Goal: Information Seeking & Learning: Learn about a topic

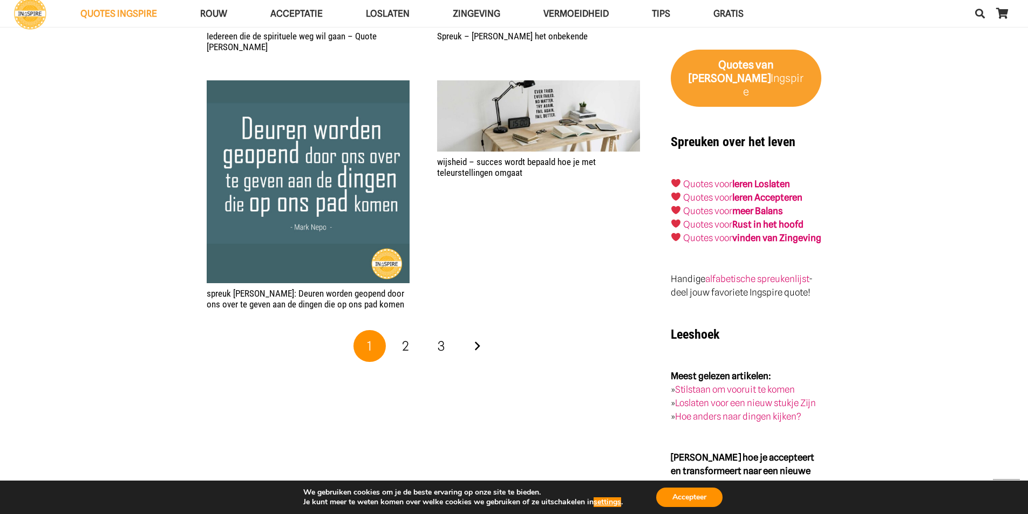
scroll to position [1693, 0]
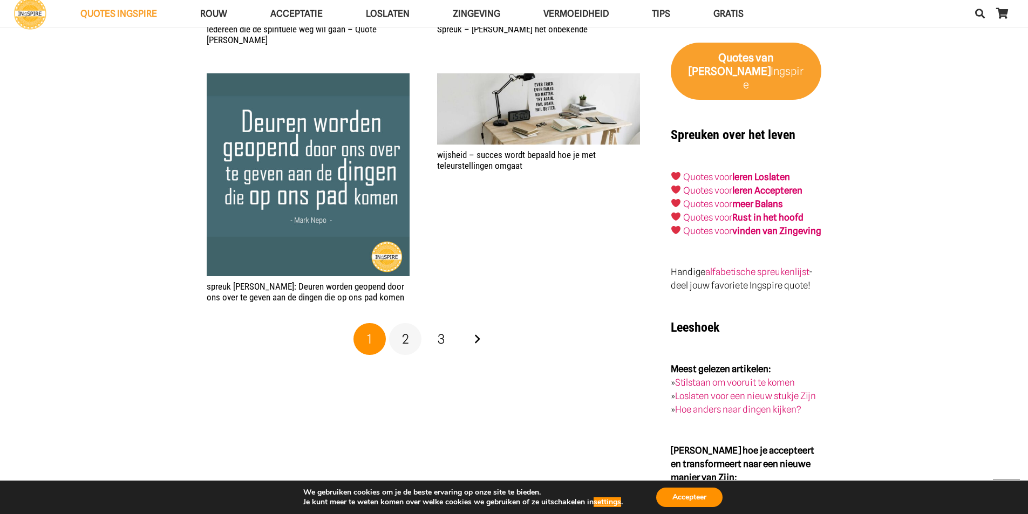
click at [404, 331] on span "2" at bounding box center [405, 339] width 7 height 16
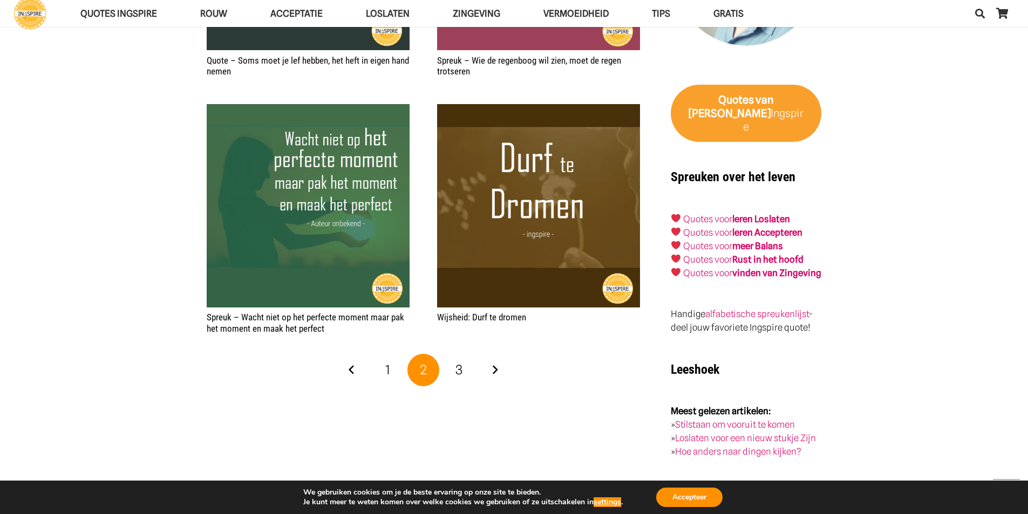
scroll to position [1669, 0]
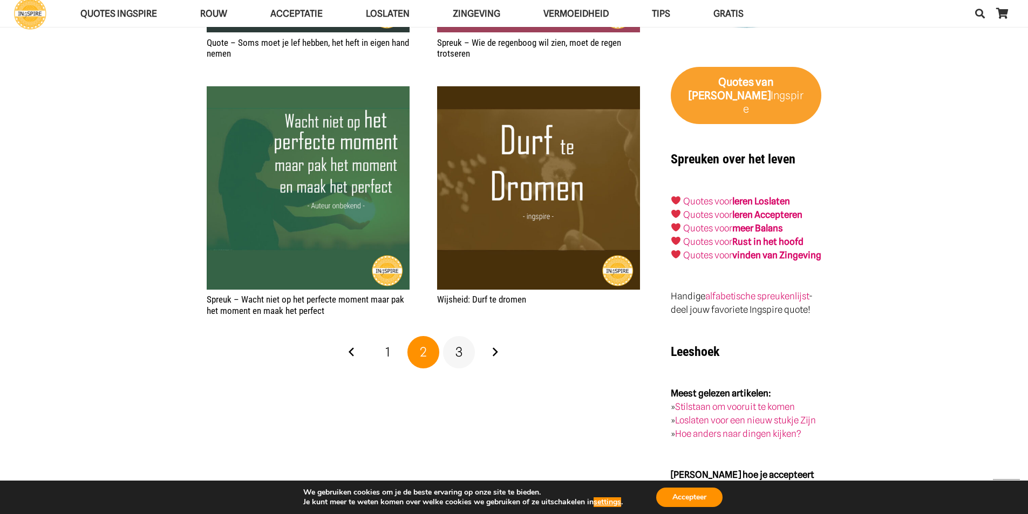
click at [458, 344] on span "3" at bounding box center [458, 352] width 7 height 16
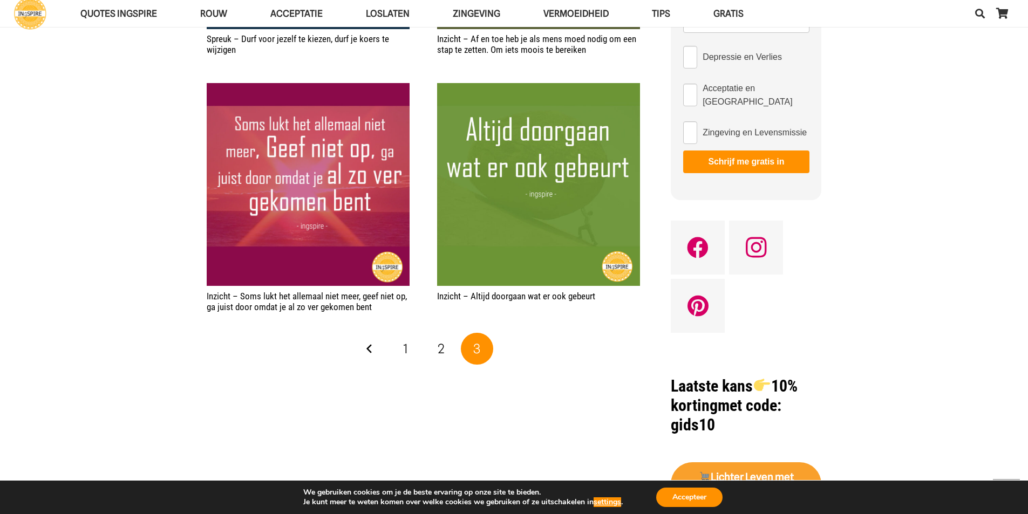
scroll to position [648, 0]
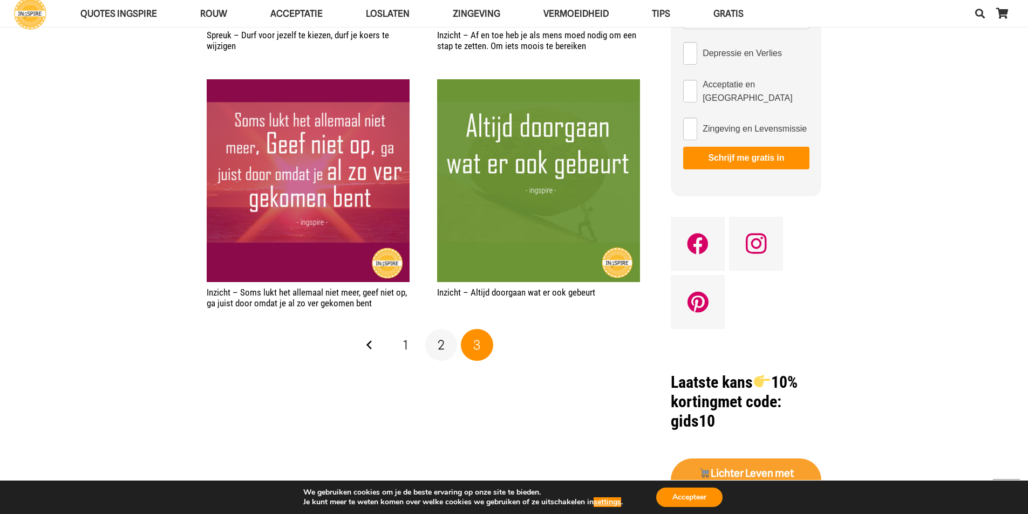
click at [439, 337] on span "2" at bounding box center [440, 345] width 7 height 16
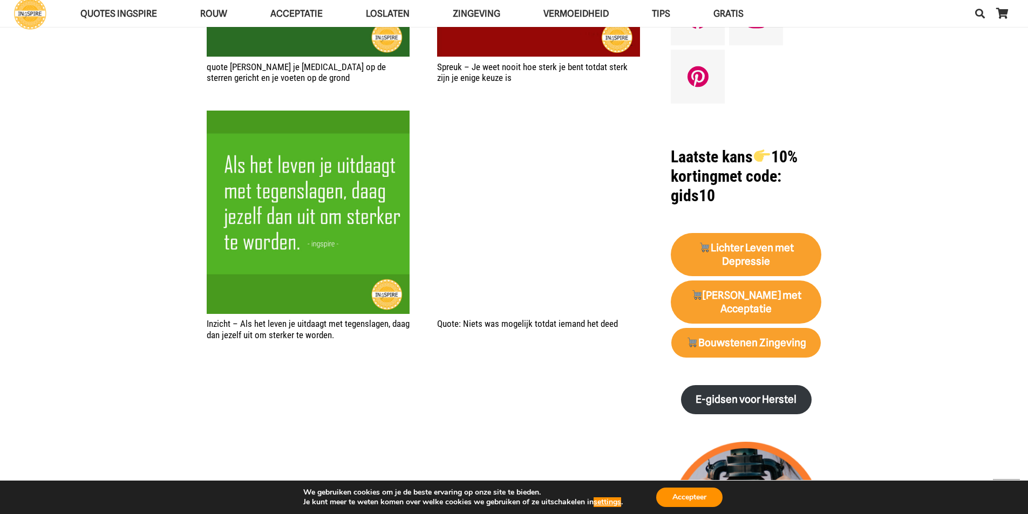
scroll to position [884, 0]
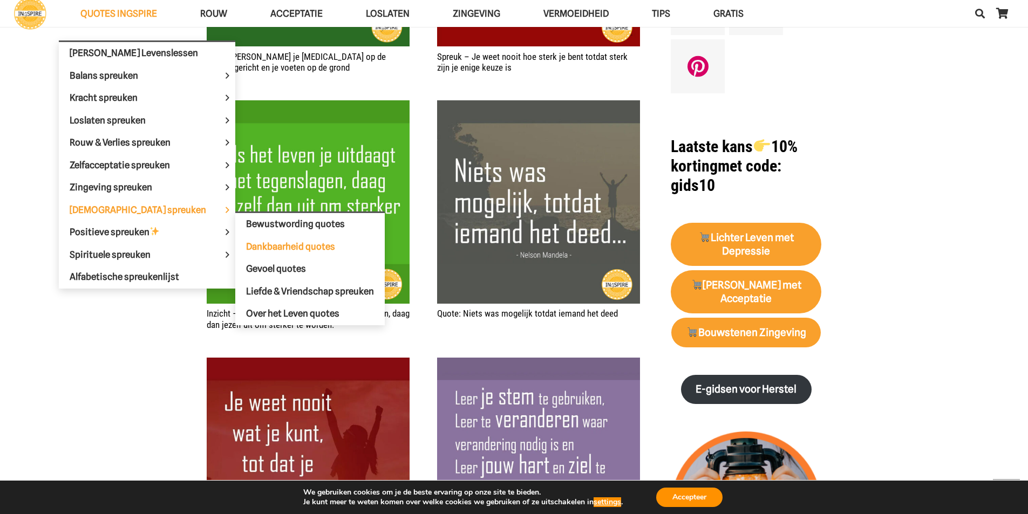
click at [246, 245] on span "Dankbaarheid quotes" at bounding box center [290, 246] width 89 height 11
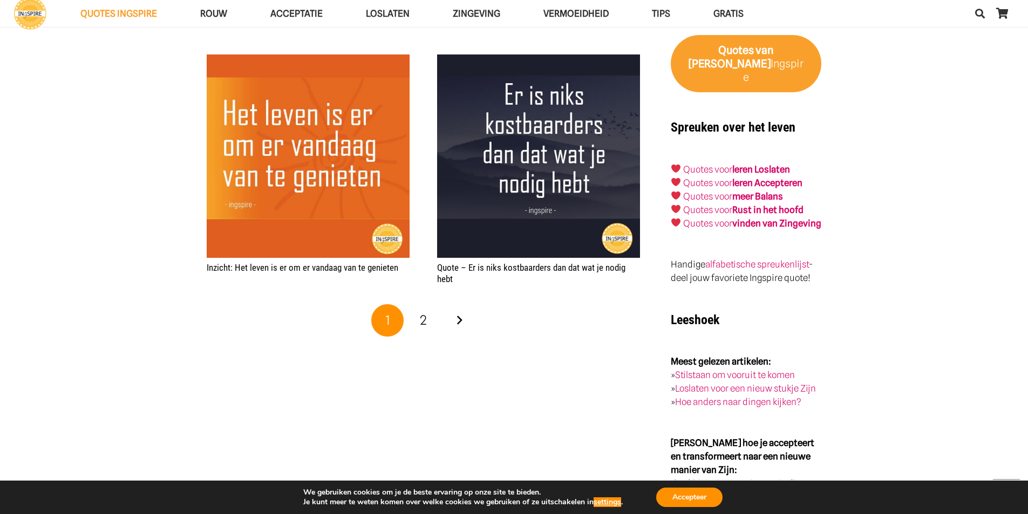
scroll to position [1708, 0]
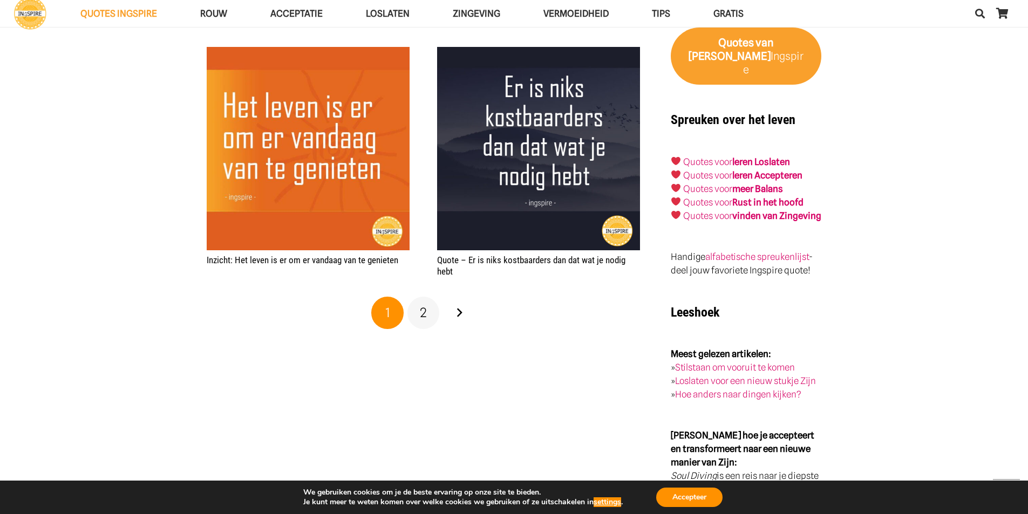
click at [424, 312] on span "2" at bounding box center [423, 313] width 7 height 16
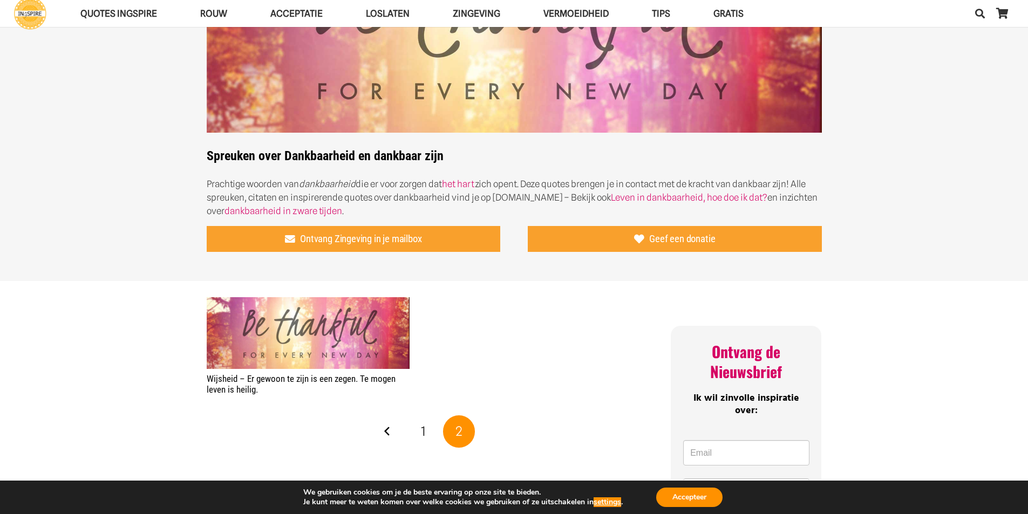
scroll to position [216, 0]
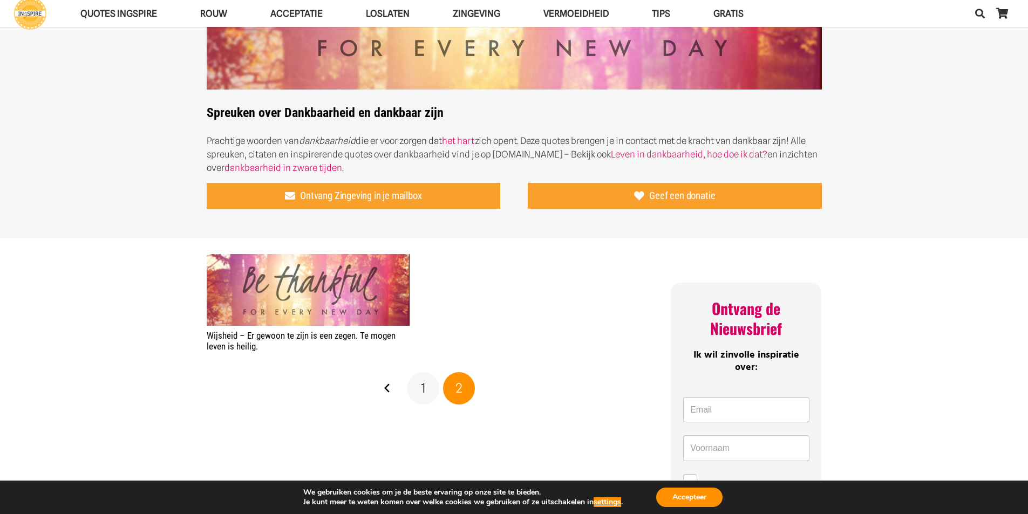
click at [425, 390] on span "1" at bounding box center [423, 388] width 5 height 16
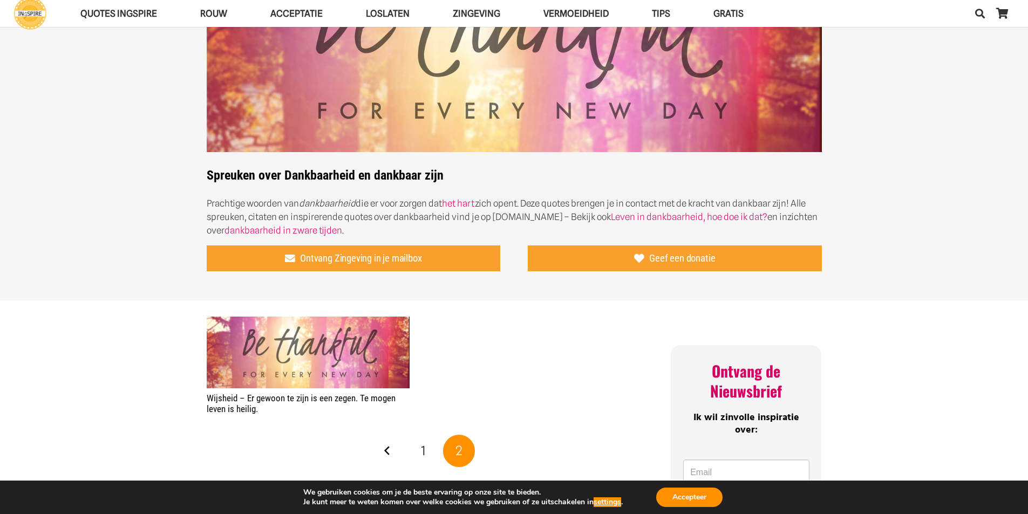
scroll to position [0, 0]
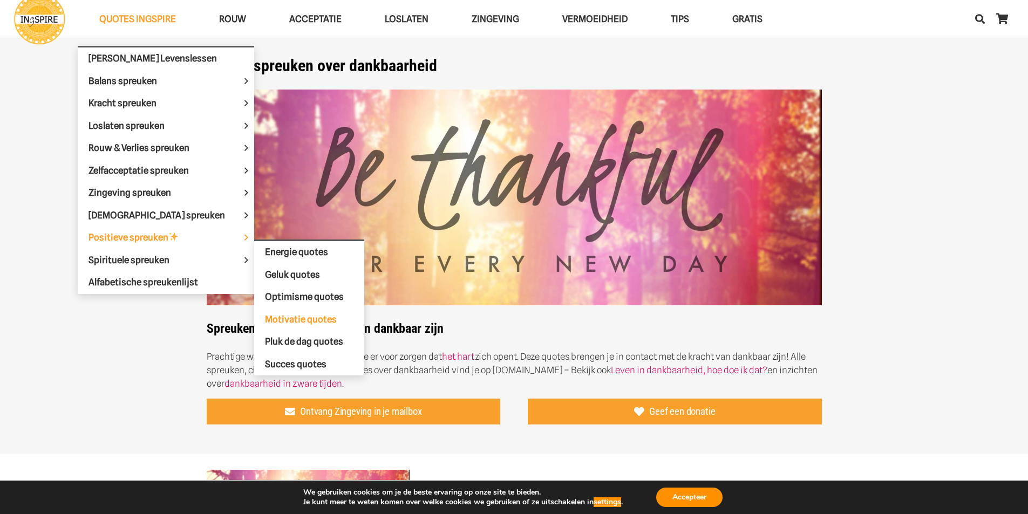
click at [265, 318] on span "Motivatie quotes" at bounding box center [301, 318] width 72 height 11
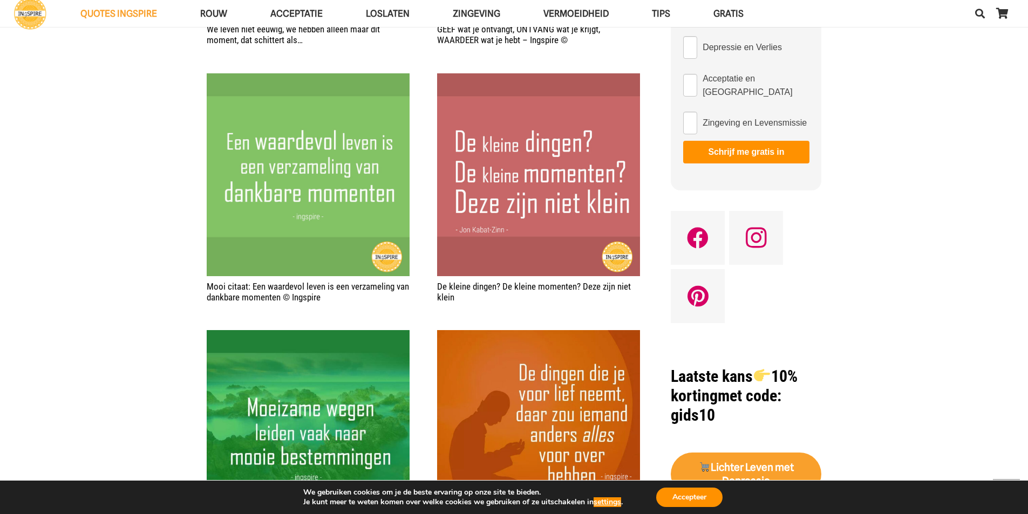
scroll to position [697, 0]
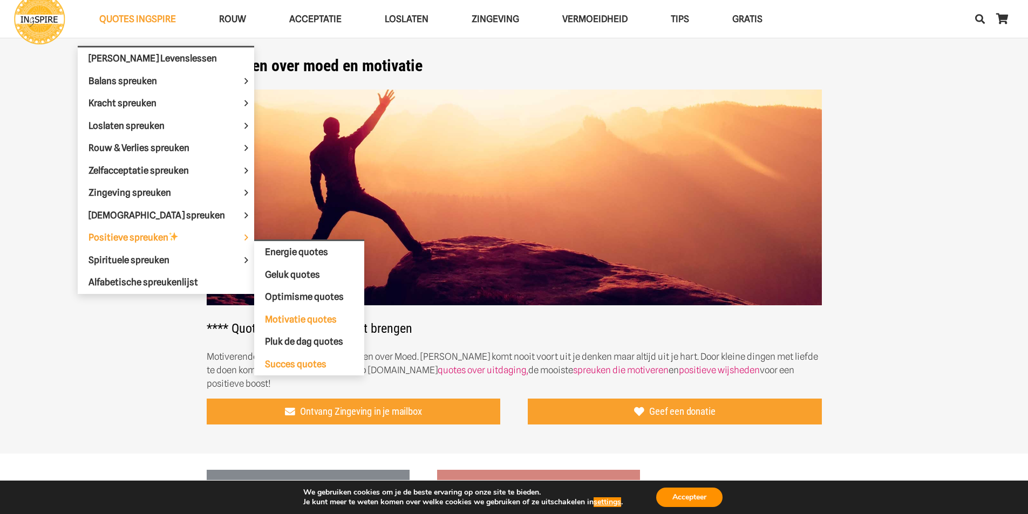
click at [265, 364] on span "Succes quotes" at bounding box center [295, 363] width 61 height 11
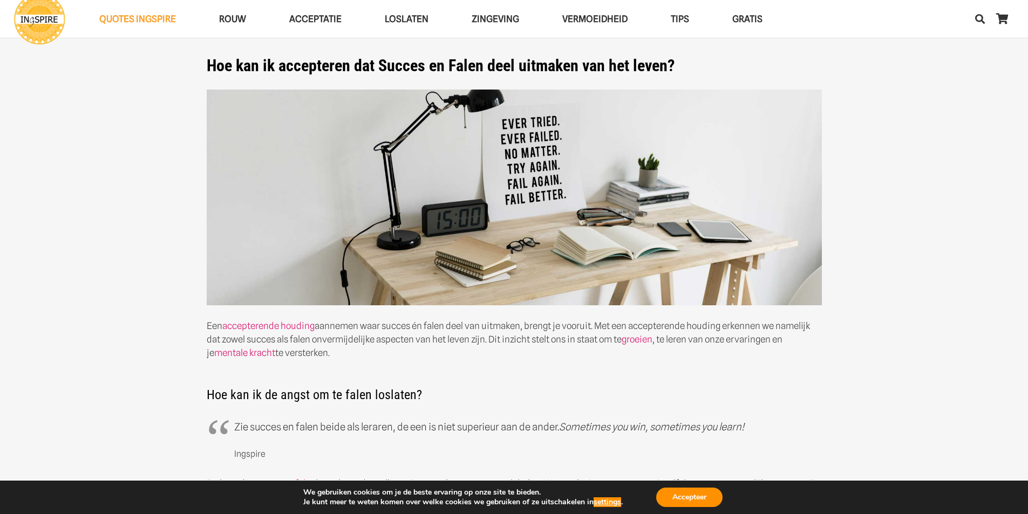
drag, startPoint x: 1026, startPoint y: 59, endPoint x: 1028, endPoint y: 97, distance: 37.8
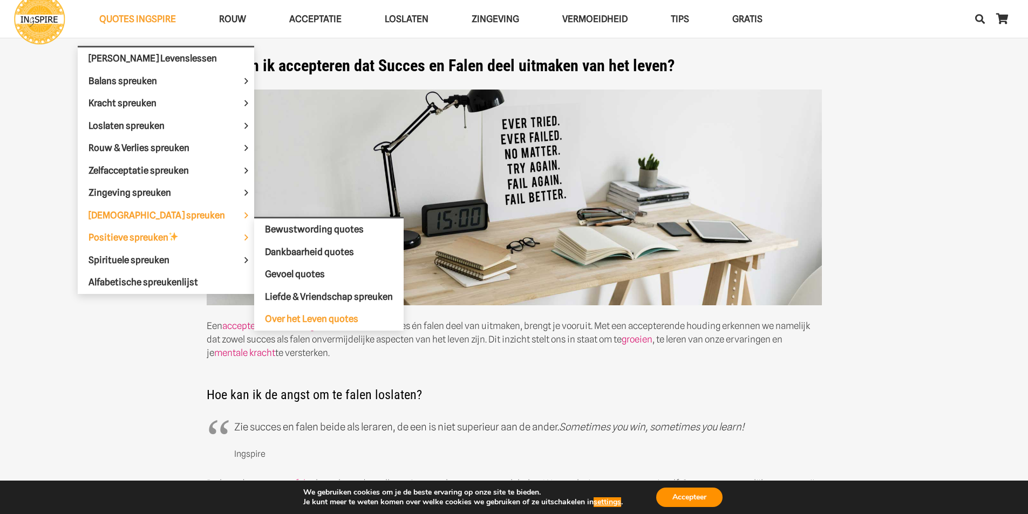
click at [265, 319] on span "Over het Leven quotes" at bounding box center [311, 318] width 93 height 11
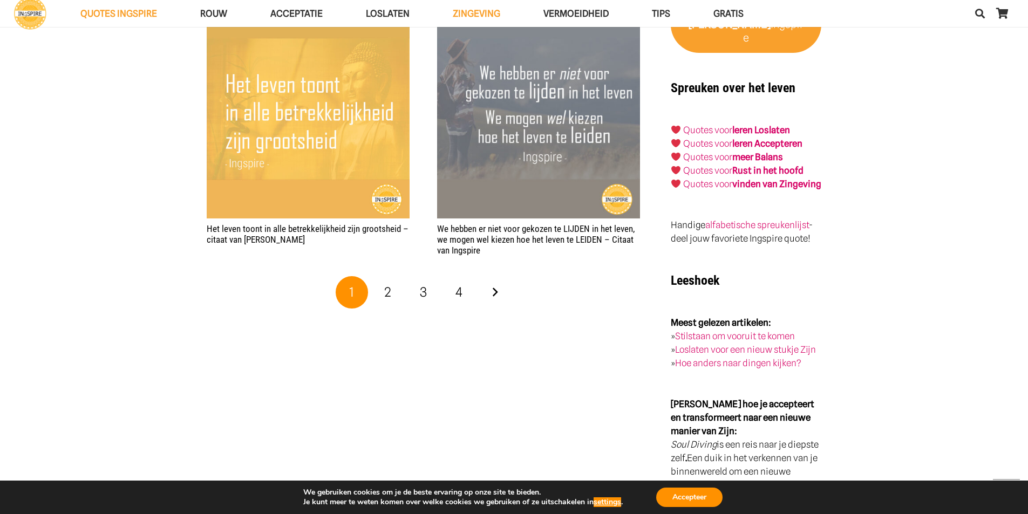
scroll to position [1875, 0]
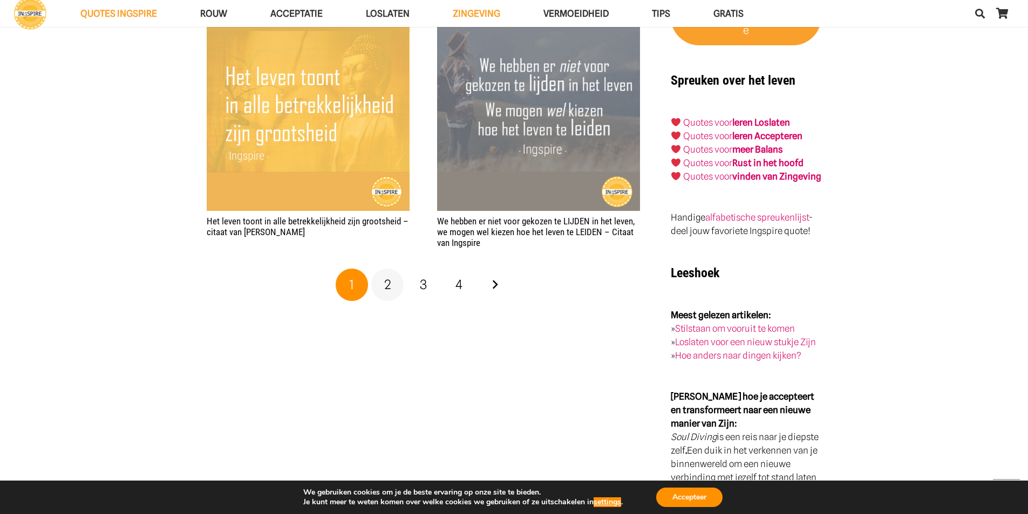
click at [387, 277] on span "2" at bounding box center [387, 285] width 7 height 16
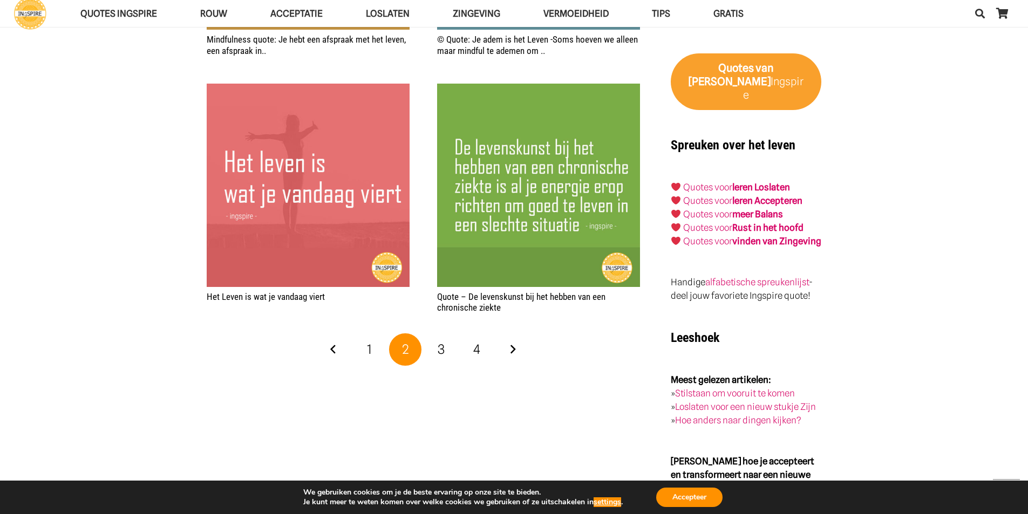
scroll to position [1839, 0]
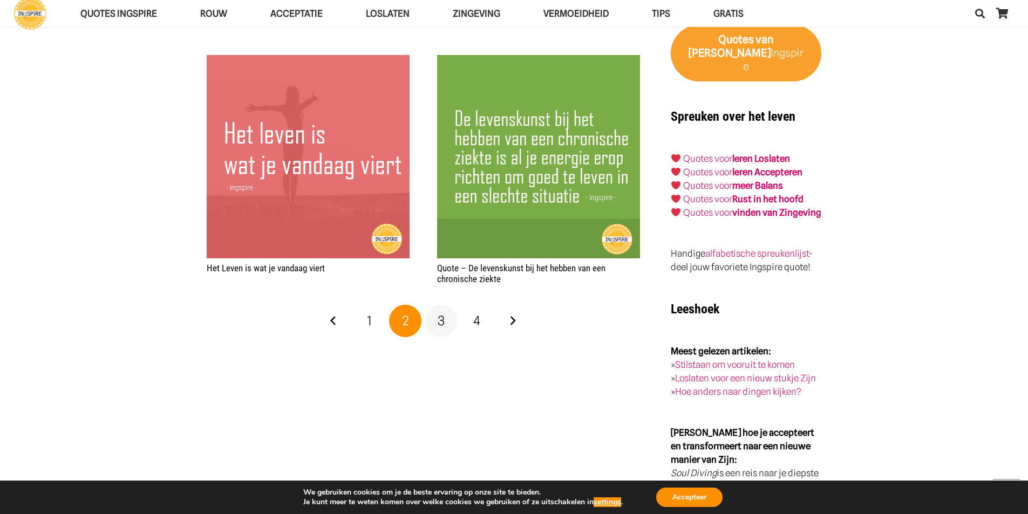
click at [436, 305] on link "3" at bounding box center [441, 321] width 32 height 32
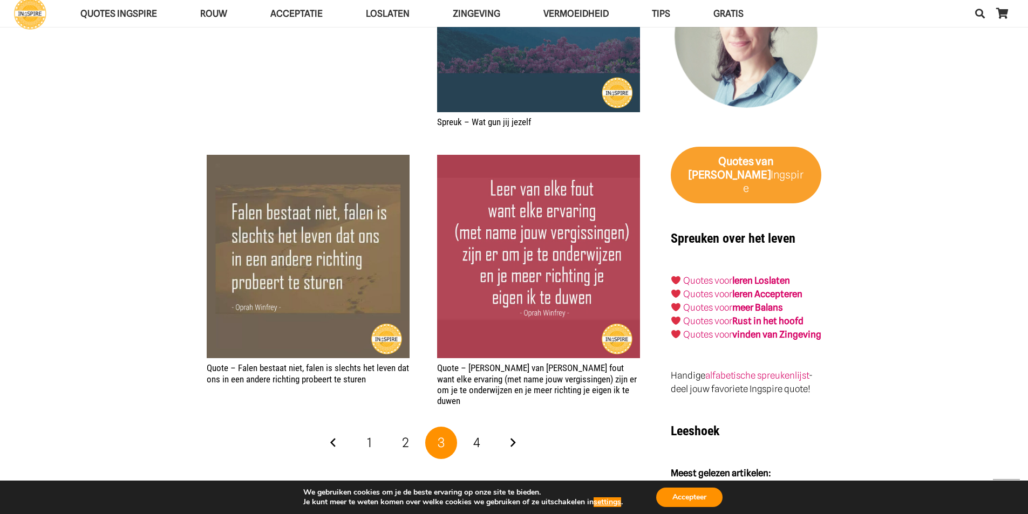
scroll to position [1789, 0]
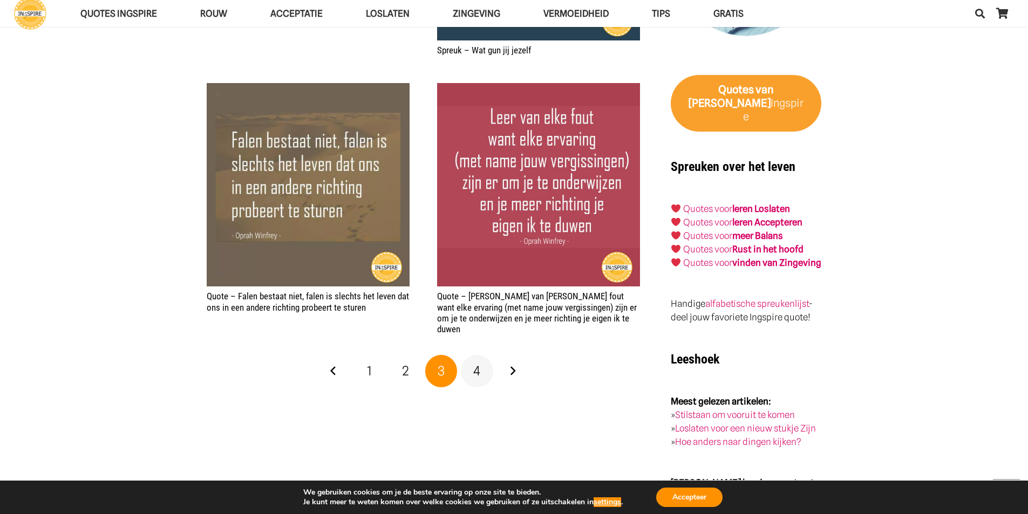
click at [477, 363] on span "4" at bounding box center [476, 371] width 7 height 16
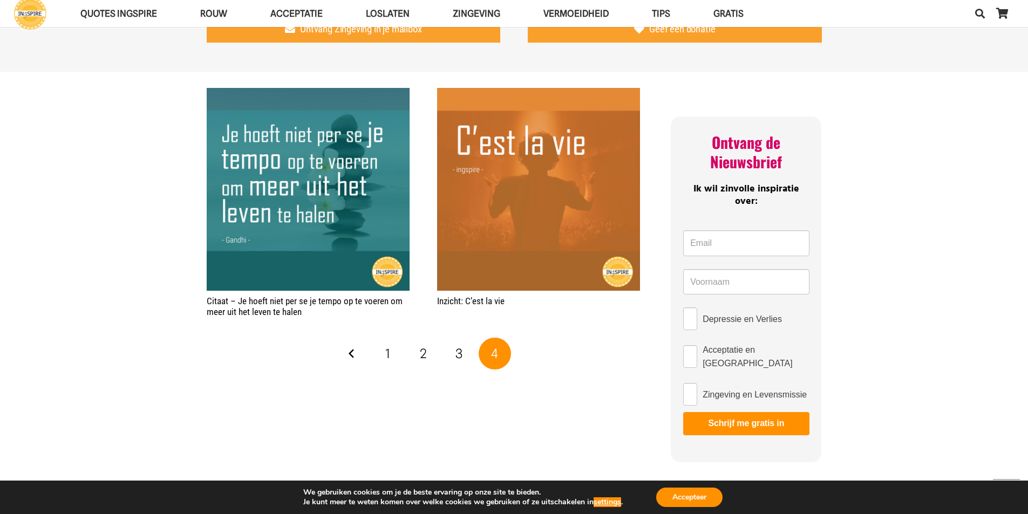
scroll to position [553, 0]
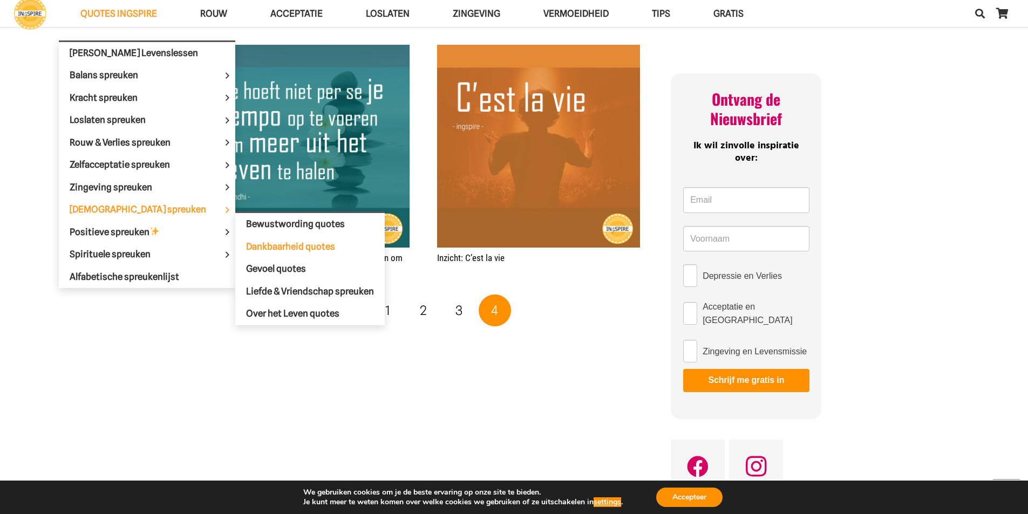
click at [246, 246] on span "Dankbaarheid quotes" at bounding box center [290, 246] width 89 height 11
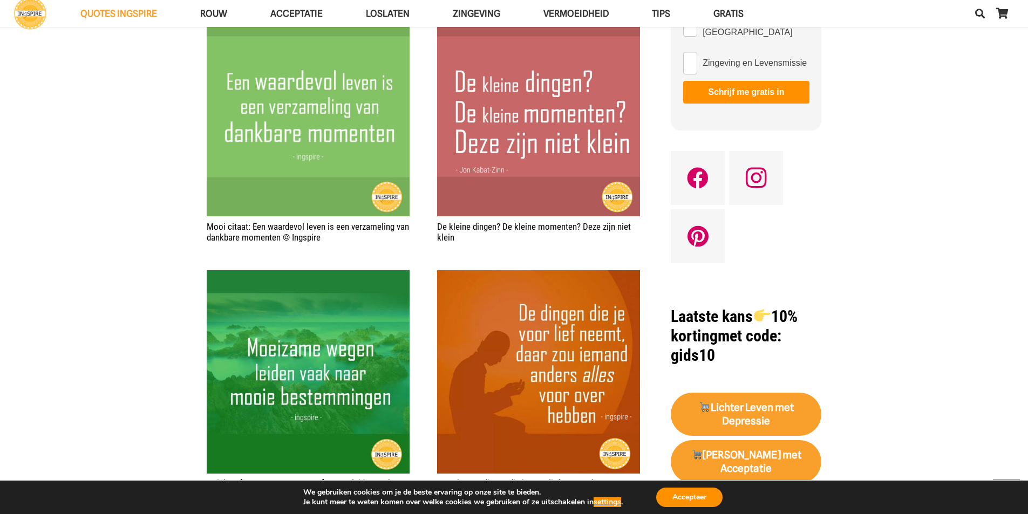
scroll to position [717, 0]
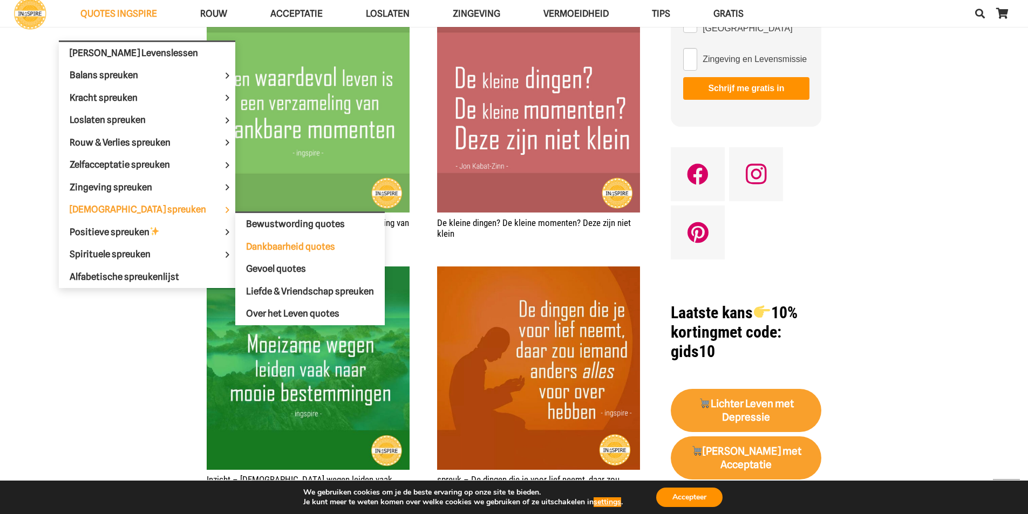
click at [246, 249] on span "Dankbaarheid quotes" at bounding box center [290, 246] width 89 height 11
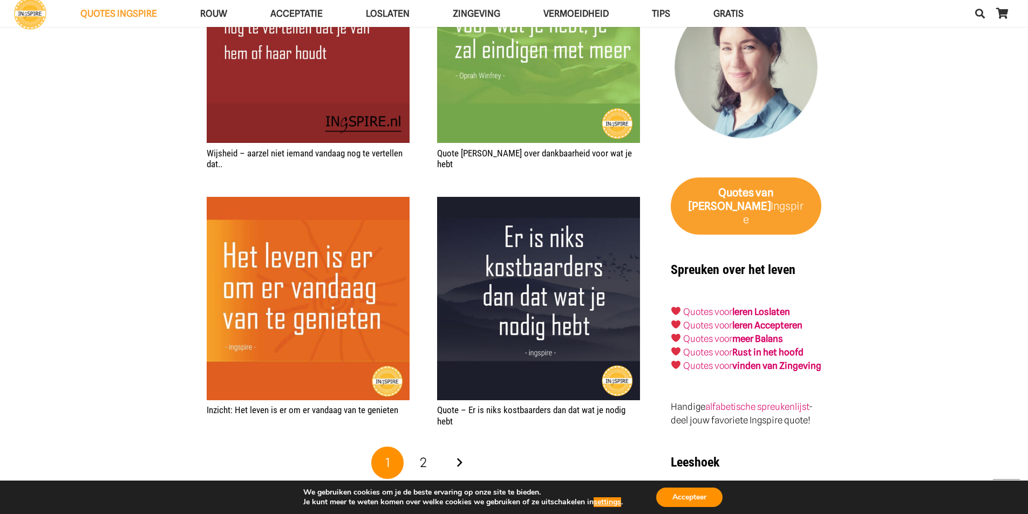
scroll to position [1590, 0]
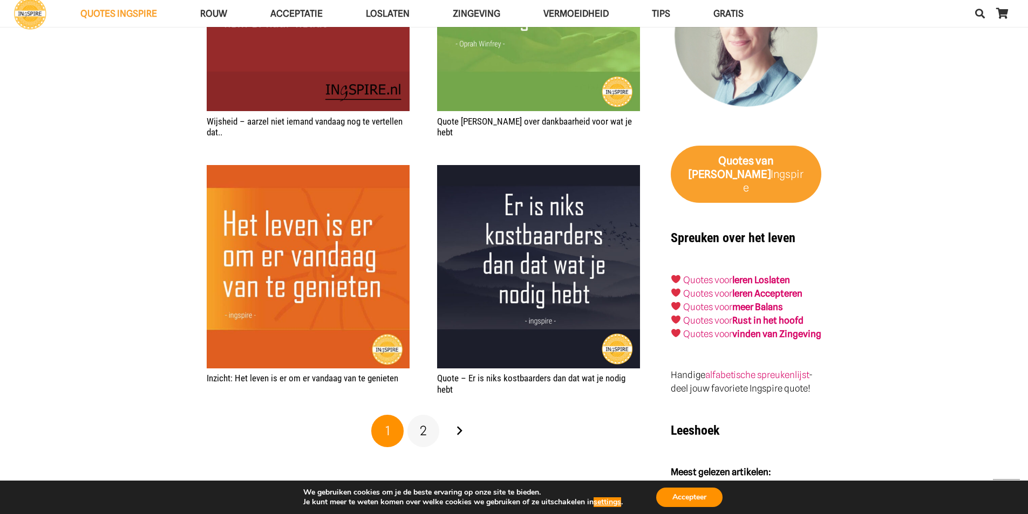
click at [423, 431] on span "2" at bounding box center [423, 431] width 7 height 16
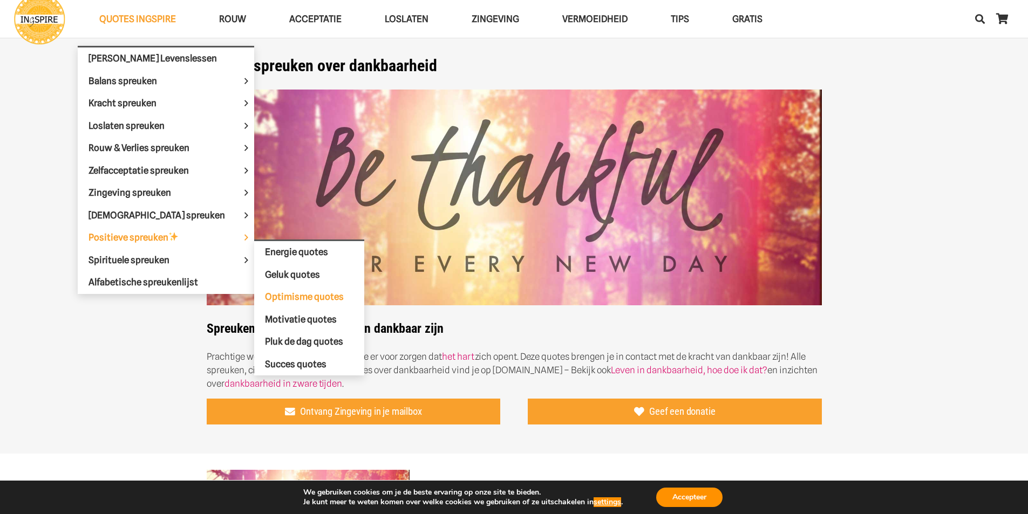
click at [265, 297] on span "Optimisme quotes" at bounding box center [304, 296] width 79 height 11
